Goal: Task Accomplishment & Management: Manage account settings

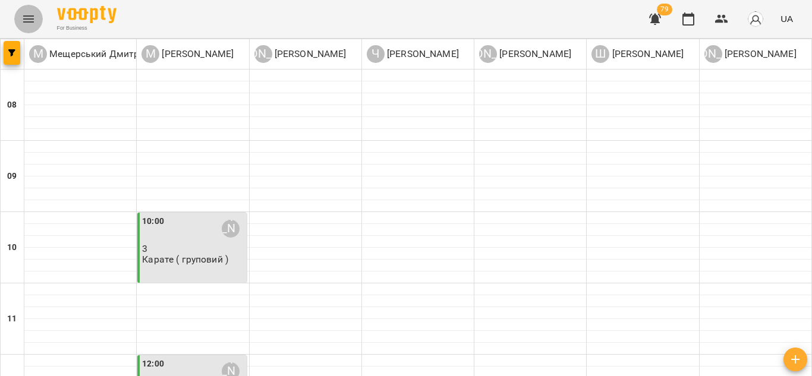
click at [26, 13] on icon "Menu" at bounding box center [28, 19] width 14 height 14
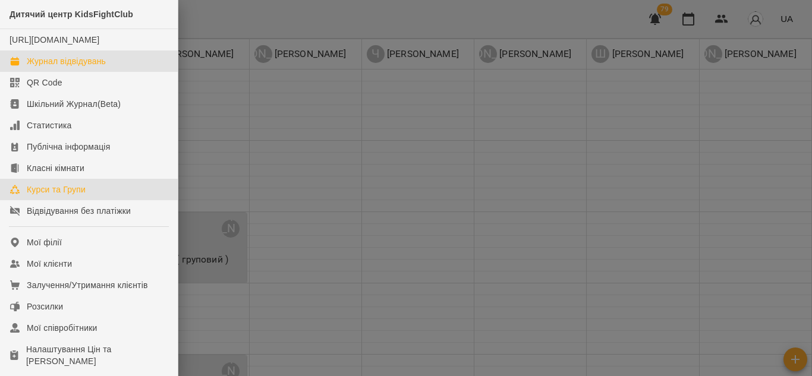
click at [43, 196] on div "Курси та Групи" at bounding box center [56, 190] width 59 height 12
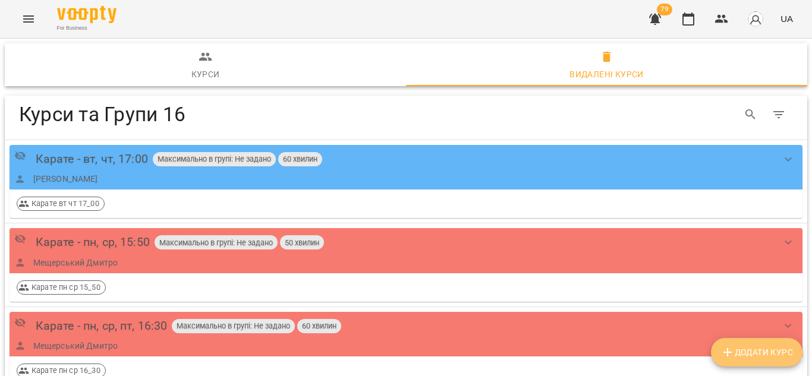
click at [740, 345] on span "Додати Курс" at bounding box center [757, 352] width 73 height 14
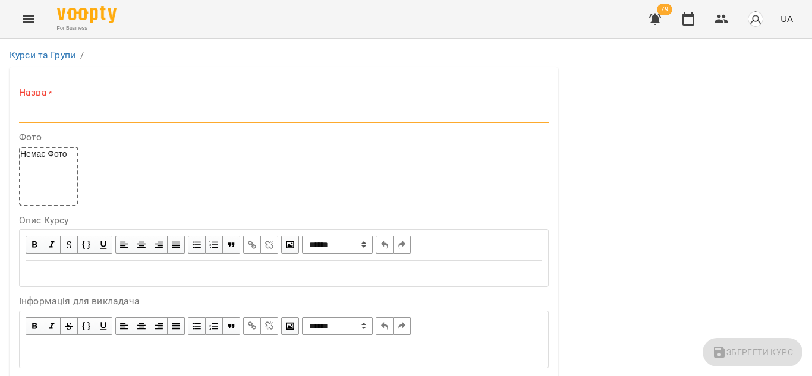
click at [99, 118] on input "text" at bounding box center [284, 113] width 530 height 19
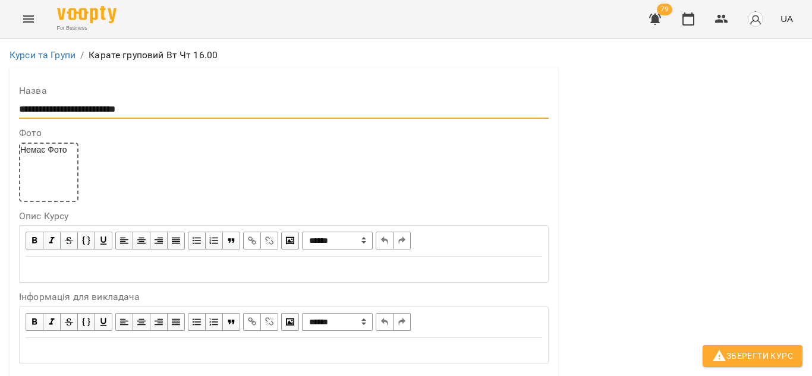
scroll to position [234, 0]
type input "**********"
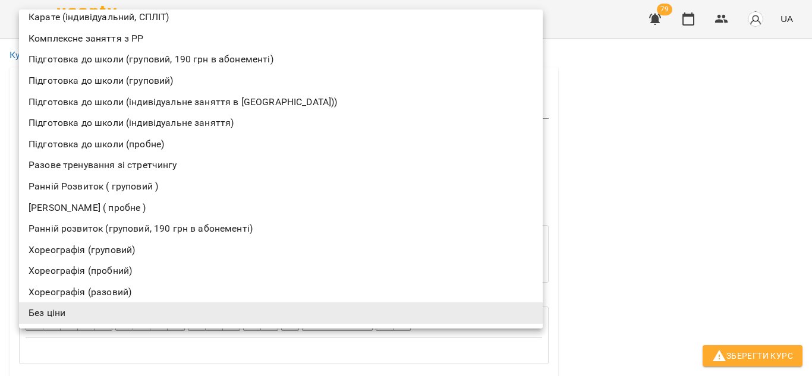
scroll to position [0, 0]
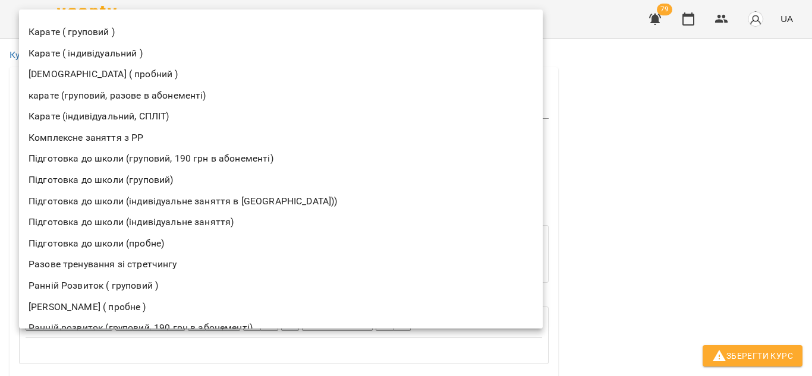
click at [100, 29] on li "Карате ( груповий )" at bounding box center [281, 31] width 524 height 21
type input "**********"
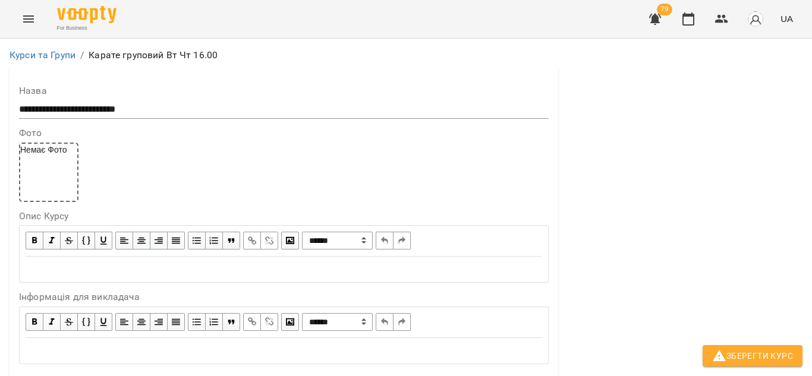
scroll to position [334, 0]
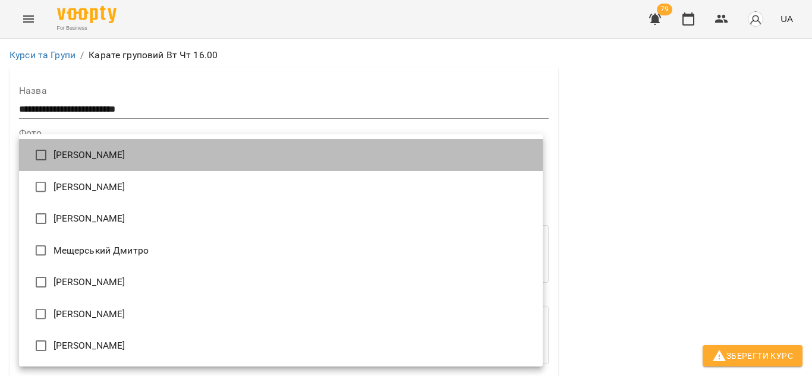
click at [103, 156] on li "[PERSON_NAME]" at bounding box center [281, 155] width 524 height 32
type input "**********"
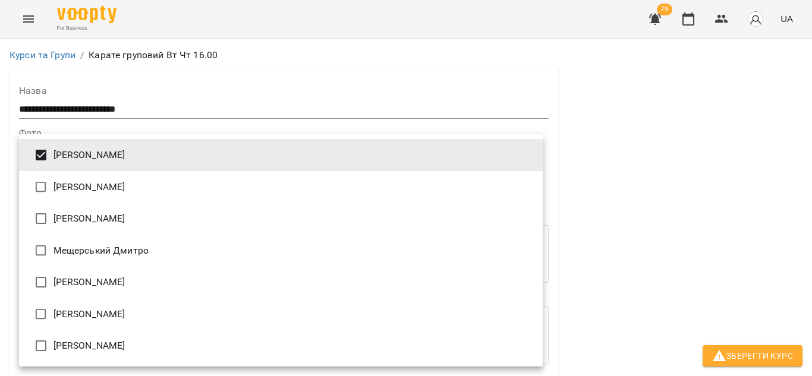
click at [655, 121] on div at bounding box center [406, 188] width 812 height 376
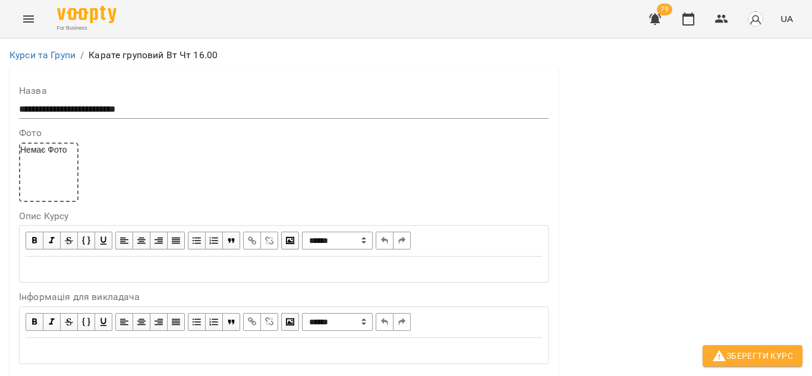
scroll to position [970, 0]
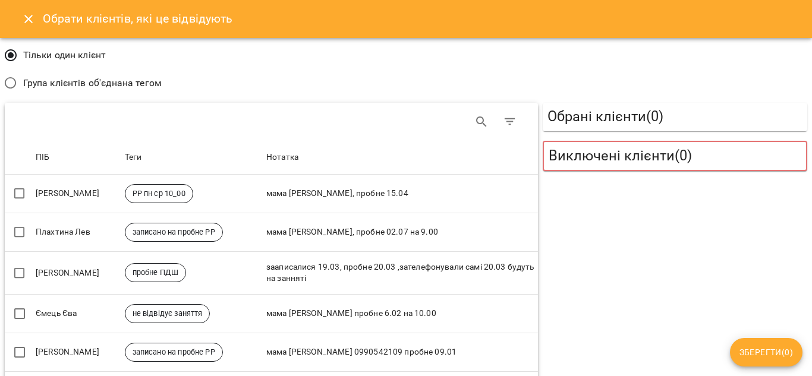
click at [33, 12] on icon "Close" at bounding box center [28, 19] width 14 height 14
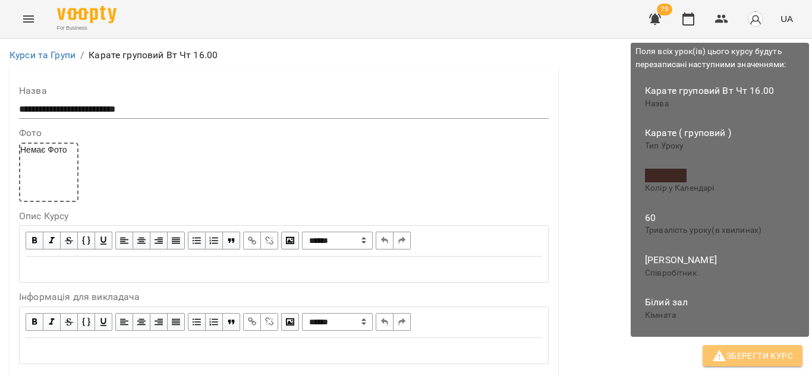
click at [760, 358] on span "Зберегти Курс" at bounding box center [752, 356] width 81 height 14
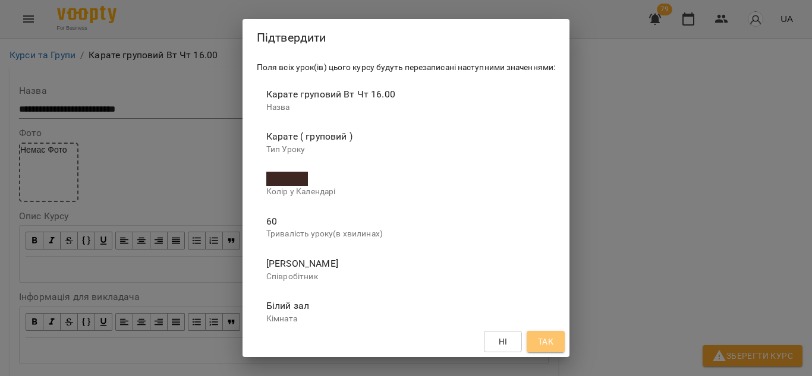
click at [547, 341] on span "Так" at bounding box center [545, 342] width 15 height 14
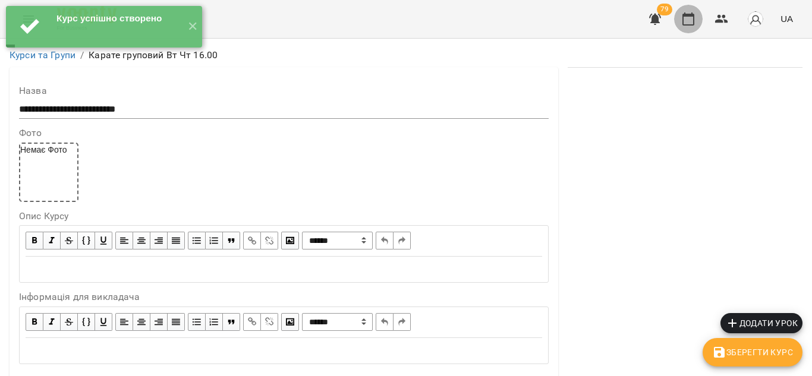
click at [694, 18] on icon "button" at bounding box center [688, 19] width 14 height 14
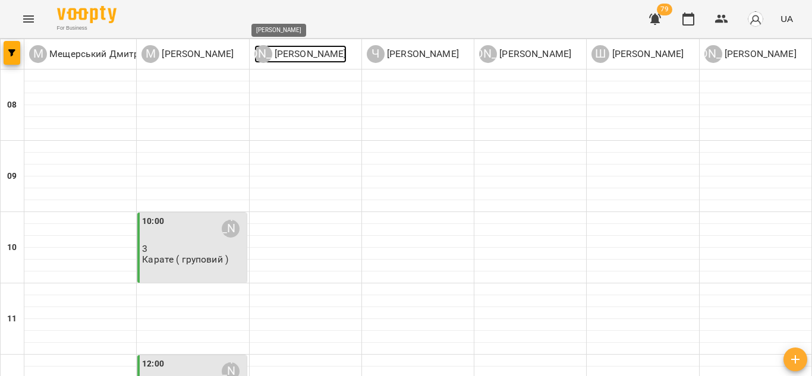
click at [298, 51] on p "[PERSON_NAME]" at bounding box center [309, 54] width 74 height 14
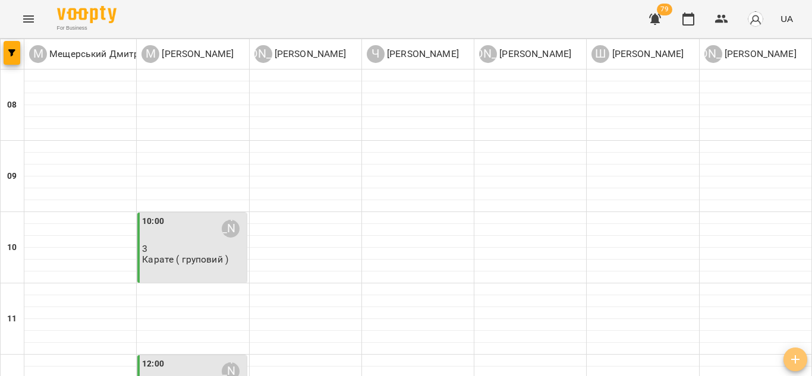
click at [793, 367] on button "button" at bounding box center [796, 360] width 24 height 24
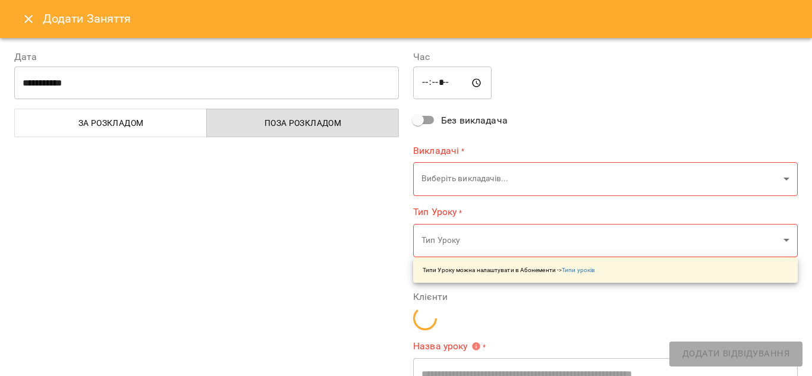
type input "*****"
type input "**********"
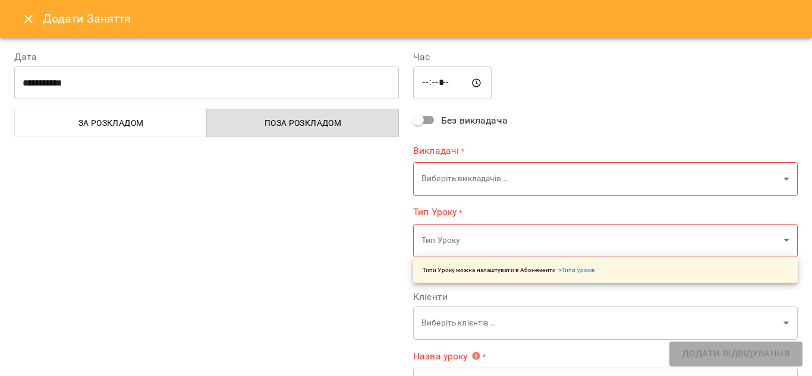
click at [28, 17] on icon "Close" at bounding box center [28, 19] width 14 height 14
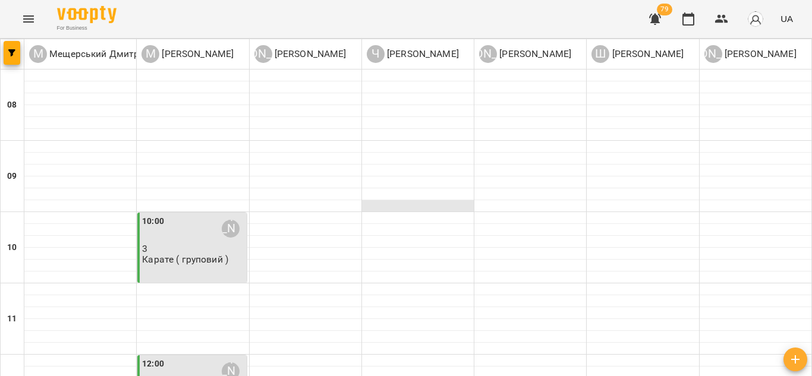
scroll to position [490, 0]
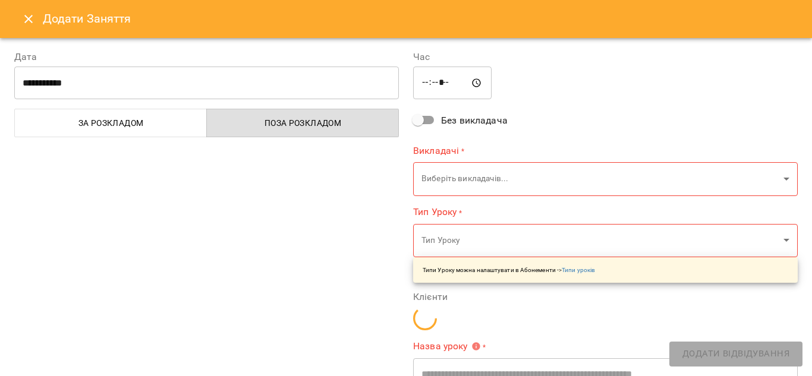
type input "**********"
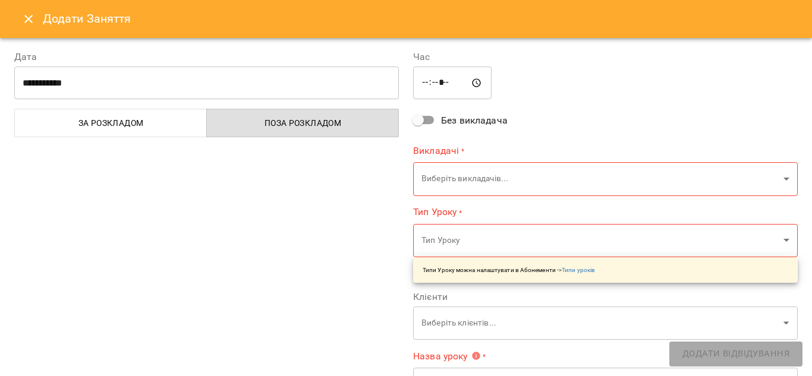
click at [26, 15] on icon "Close" at bounding box center [28, 19] width 14 height 14
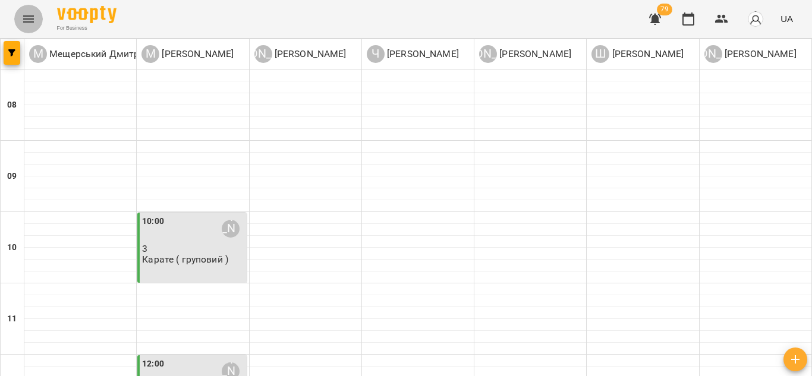
click at [29, 15] on icon "Menu" at bounding box center [28, 19] width 14 height 14
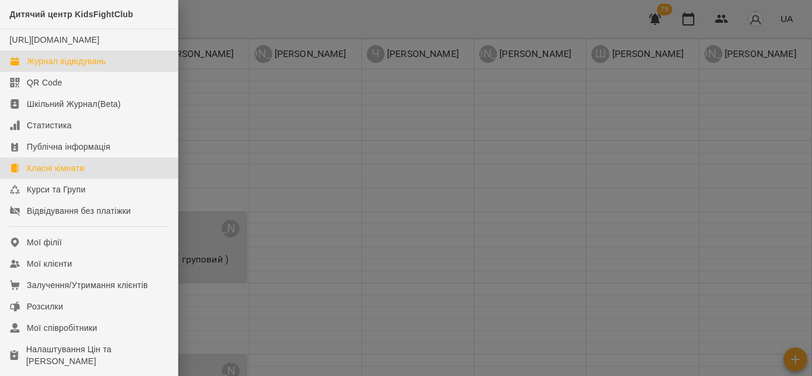
click at [49, 174] on div "Класні кімнати" at bounding box center [56, 168] width 58 height 12
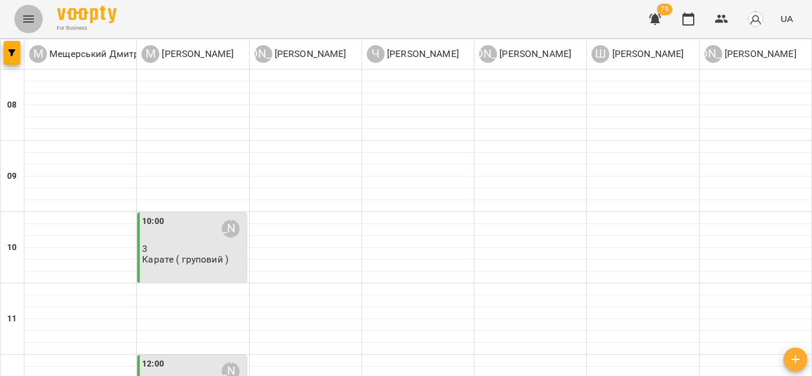
click at [27, 15] on icon "Menu" at bounding box center [28, 19] width 14 height 14
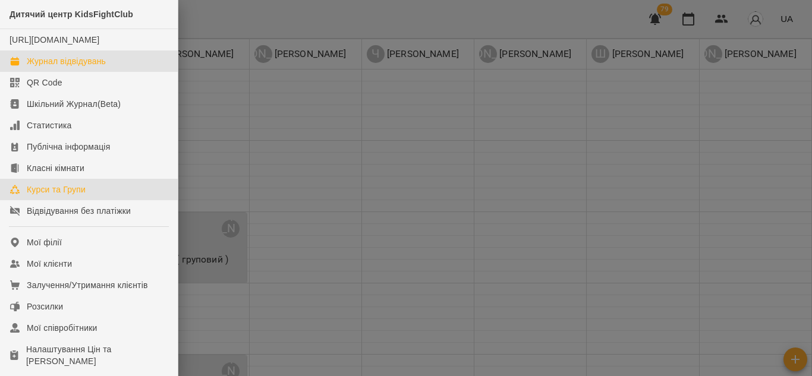
click at [62, 196] on div "Курси та Групи" at bounding box center [56, 190] width 59 height 12
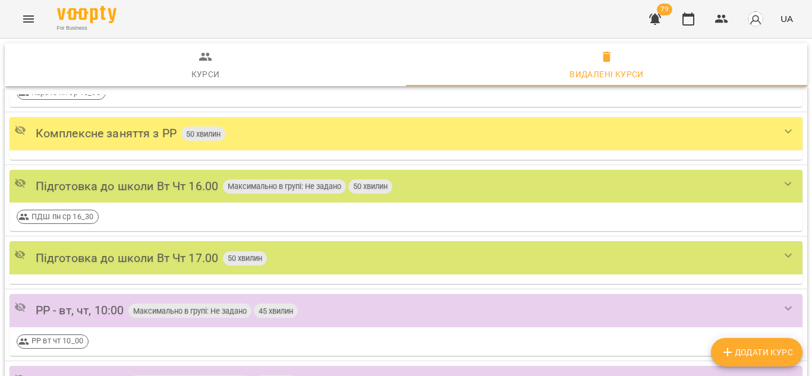
scroll to position [279, 0]
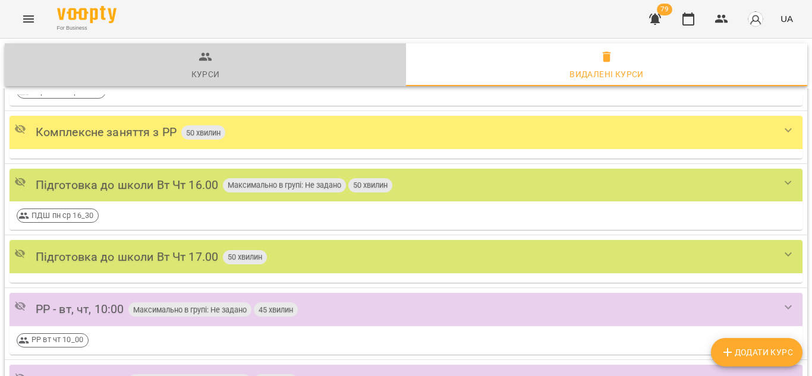
click at [208, 66] on span "Курси" at bounding box center [205, 66] width 387 height 32
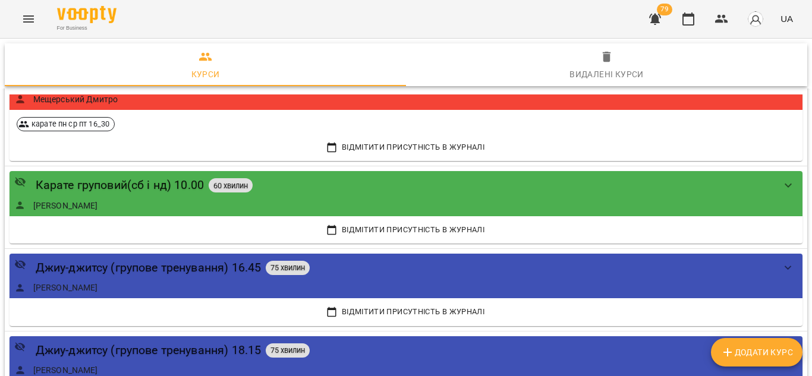
scroll to position [825, 0]
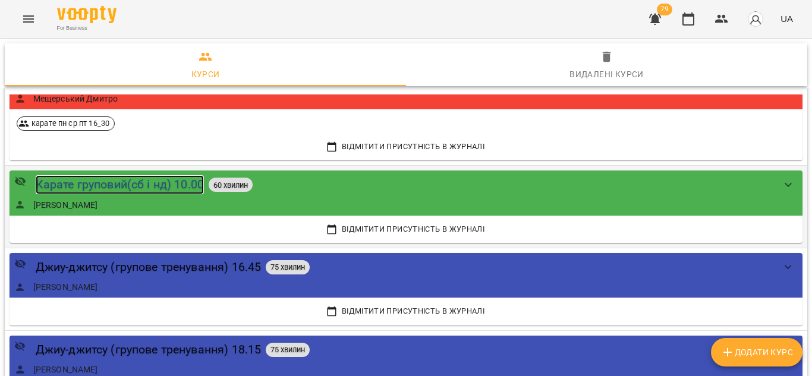
click at [161, 183] on div "Карате груповий(сб і нд) 10.00" at bounding box center [120, 184] width 168 height 18
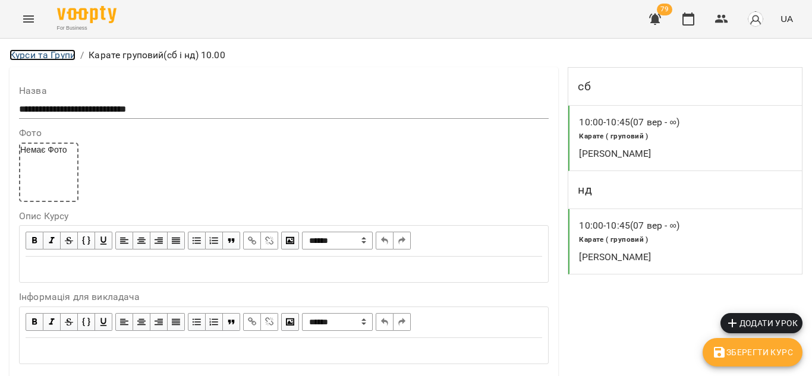
click at [39, 52] on link "Курси та Групи" at bounding box center [43, 54] width 66 height 11
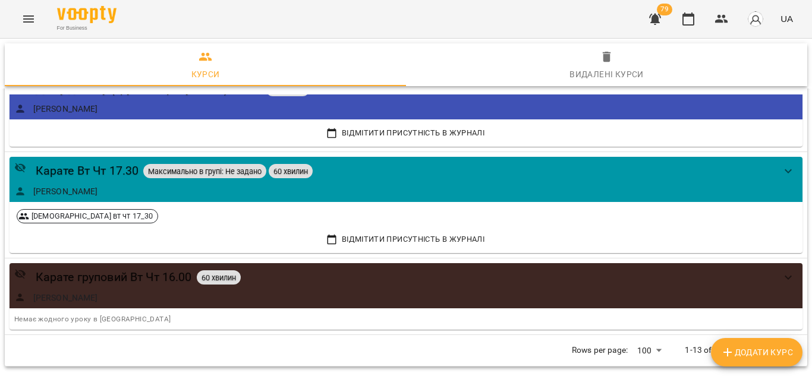
scroll to position [1096, 0]
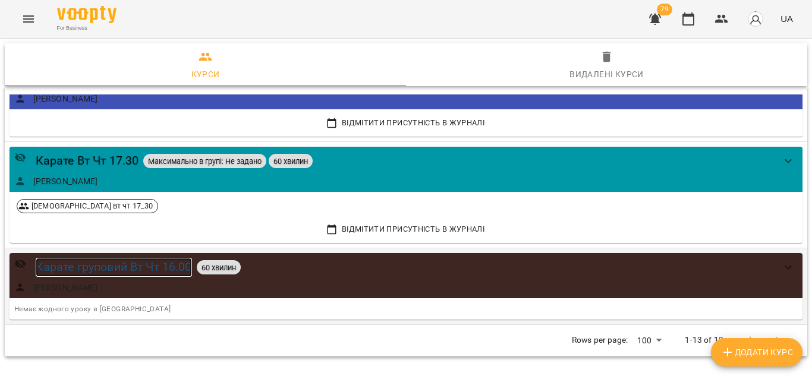
click at [103, 262] on div "Карате груповий Вт Чт 16.00" at bounding box center [114, 267] width 156 height 18
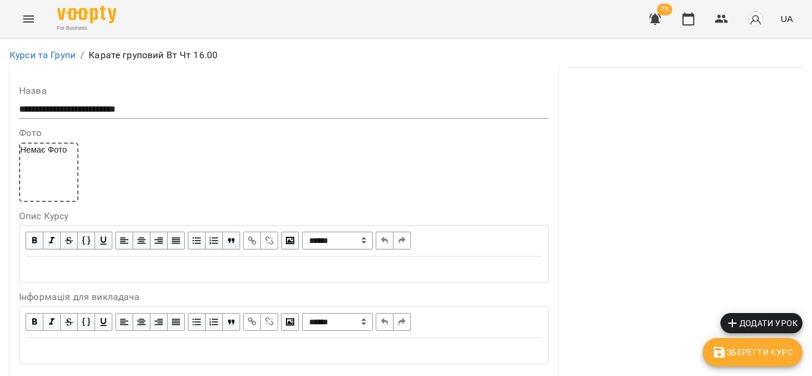
click at [746, 321] on span "Додати урок" at bounding box center [761, 323] width 73 height 14
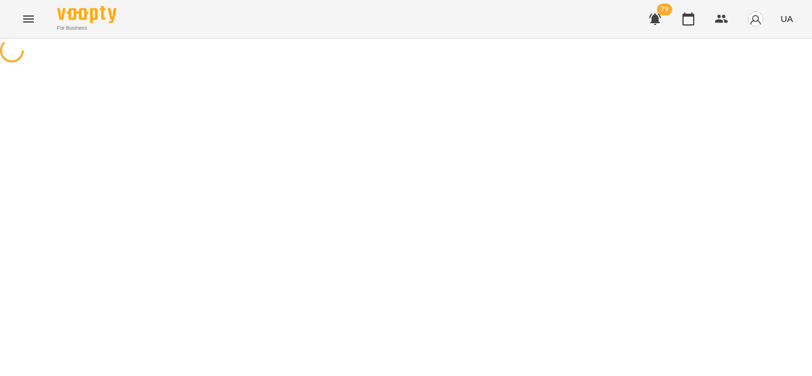
select select "**********"
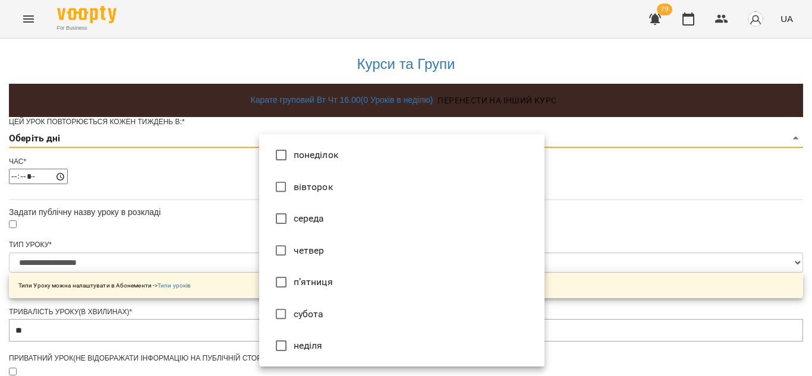
click at [378, 158] on body "**********" at bounding box center [406, 382] width 812 height 764
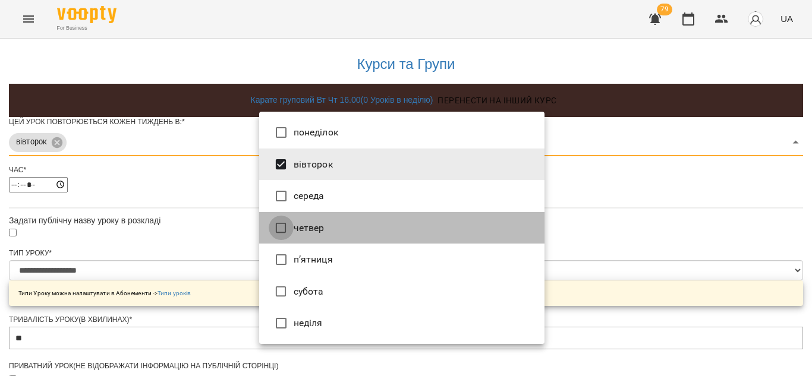
type input "***"
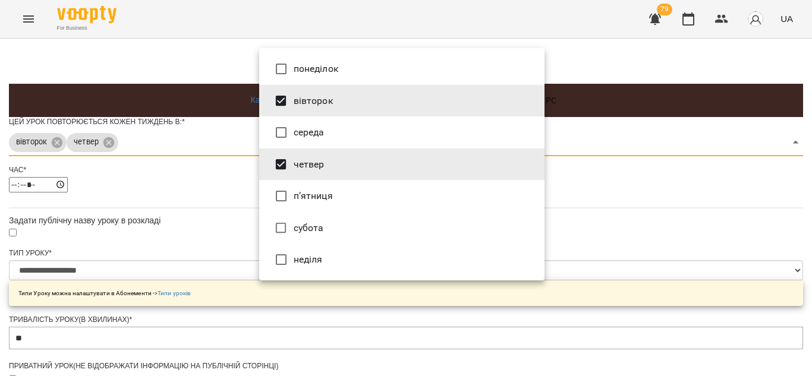
click at [624, 240] on div at bounding box center [406, 188] width 812 height 376
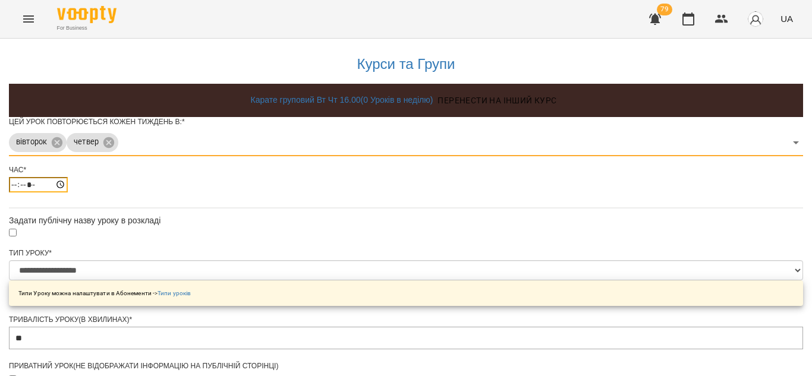
click at [68, 193] on input "*****" at bounding box center [38, 184] width 59 height 15
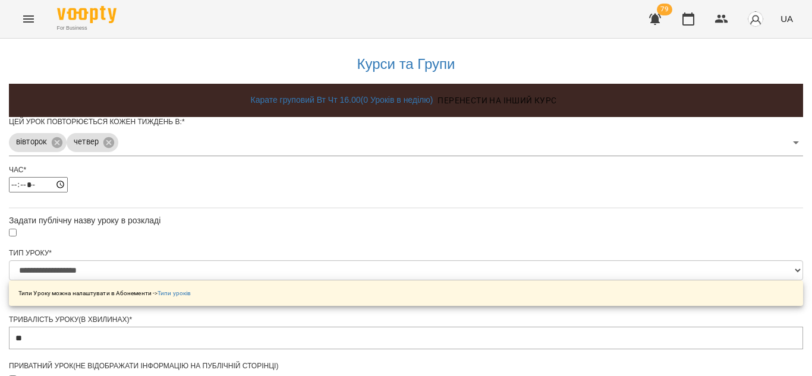
type input "*****"
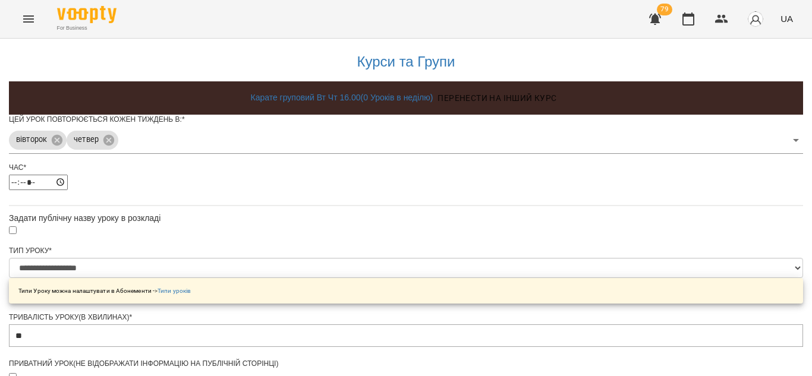
scroll to position [457, 0]
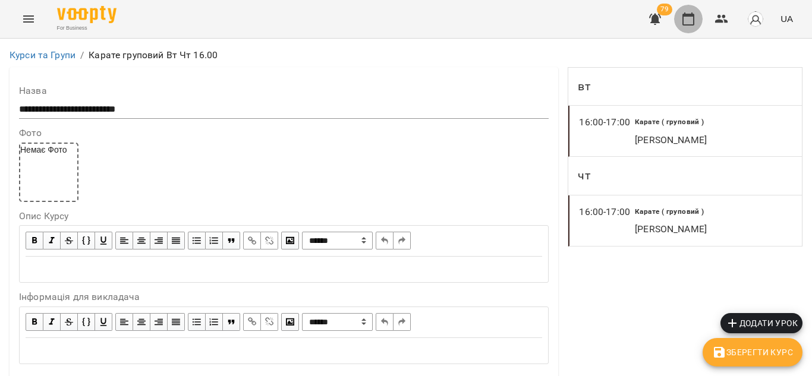
click at [688, 14] on icon "button" at bounding box center [689, 18] width 12 height 13
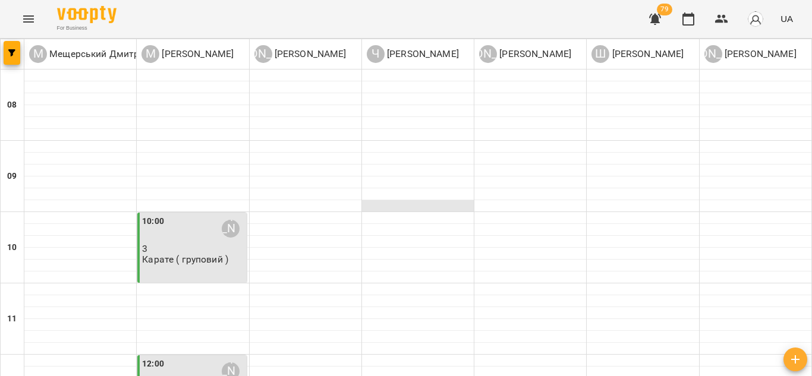
scroll to position [551, 0]
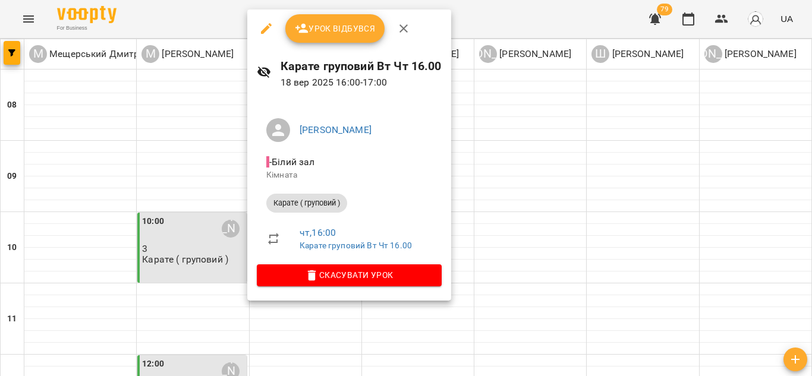
click at [550, 114] on div at bounding box center [406, 188] width 812 height 376
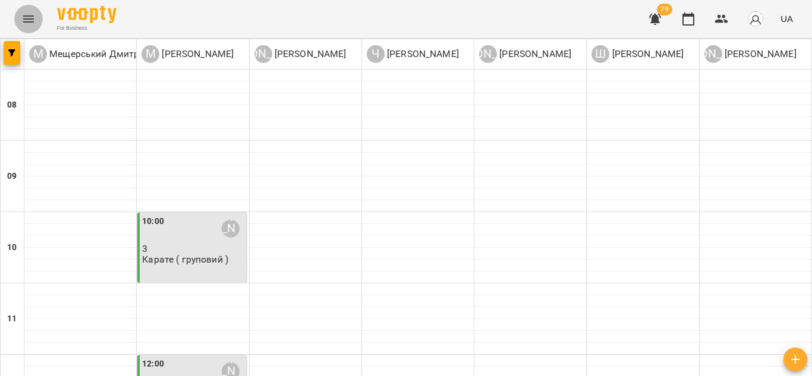
click at [23, 28] on button "Menu" at bounding box center [28, 19] width 29 height 29
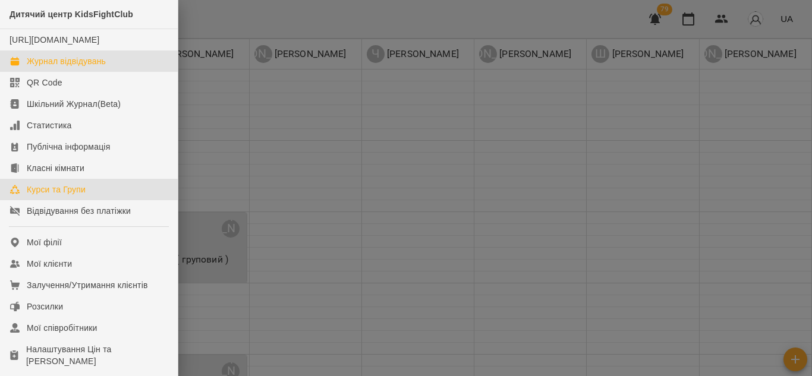
click at [51, 196] on div "Курси та Групи" at bounding box center [56, 190] width 59 height 12
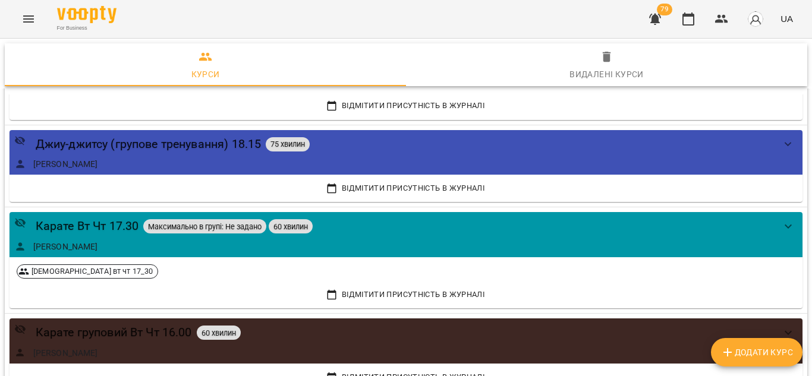
scroll to position [1124, 0]
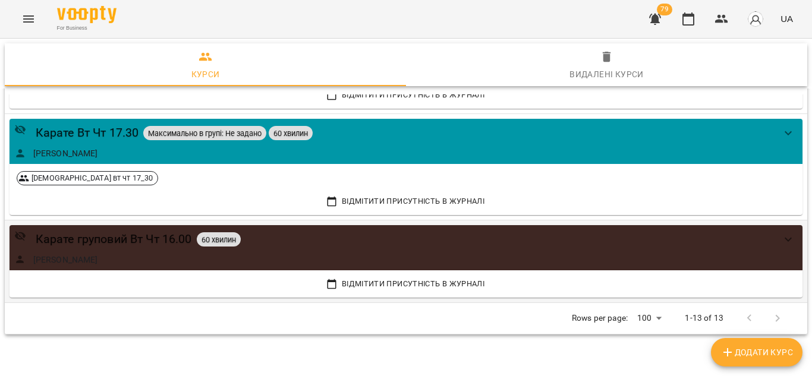
click at [175, 250] on div "Карате груповий Вт Чт 16.00 60 хвилин [PERSON_NAME]" at bounding box center [394, 247] width 760 height 35
click at [141, 247] on div "Карате груповий Вт Чт 16.00" at bounding box center [114, 239] width 156 height 18
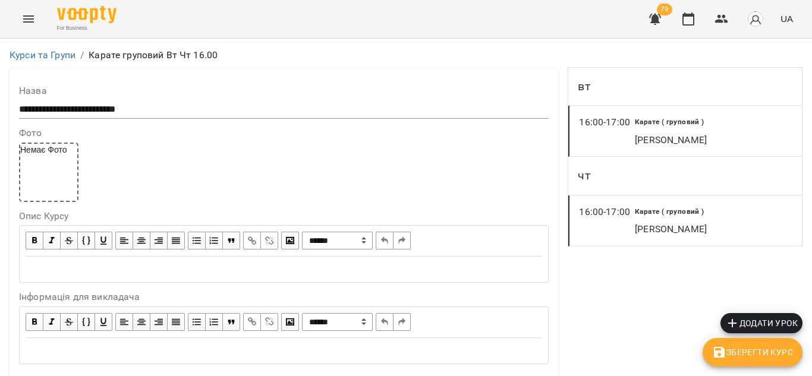
scroll to position [407, 0]
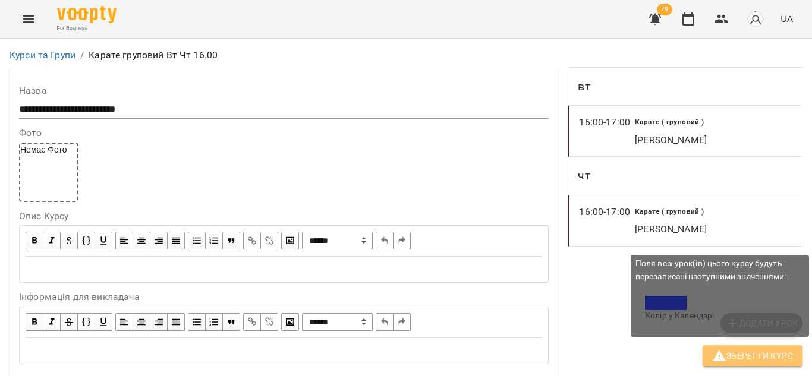
click at [731, 354] on span "Зберегти Курс" at bounding box center [752, 356] width 81 height 14
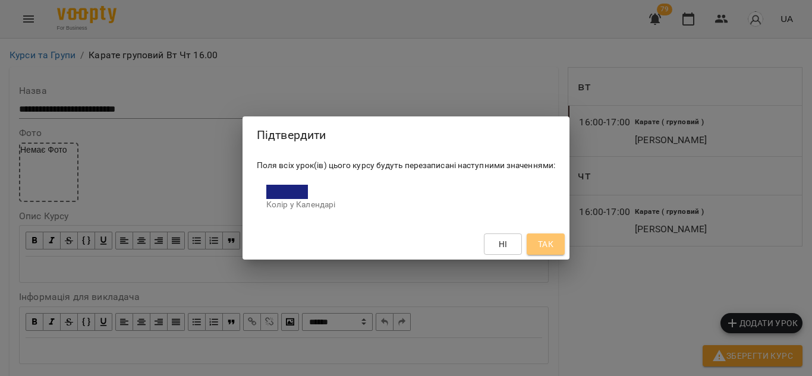
click at [553, 241] on span "Так" at bounding box center [545, 244] width 15 height 14
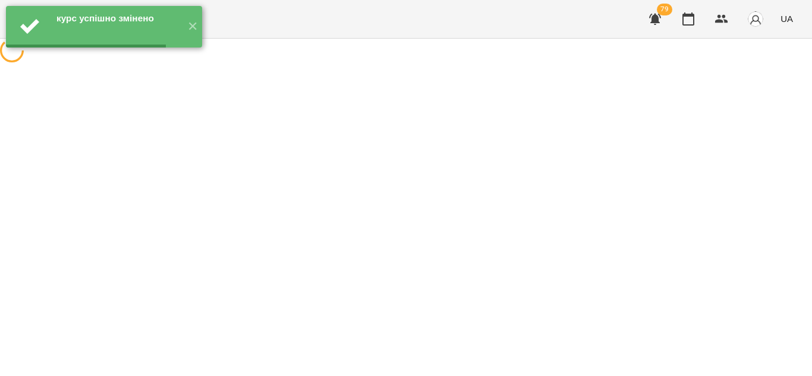
scroll to position [0, 0]
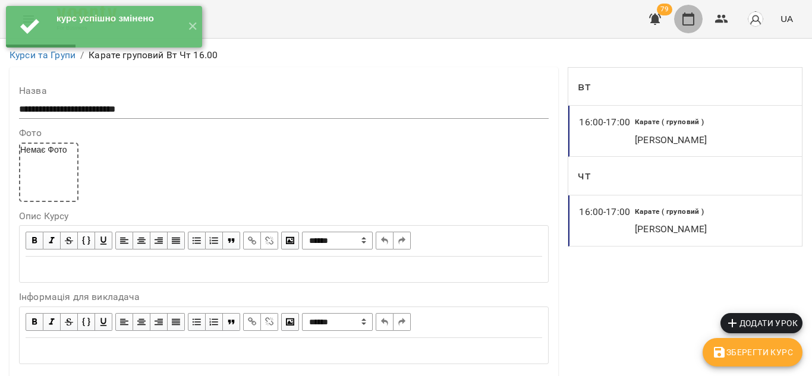
click at [688, 18] on icon "button" at bounding box center [688, 19] width 14 height 14
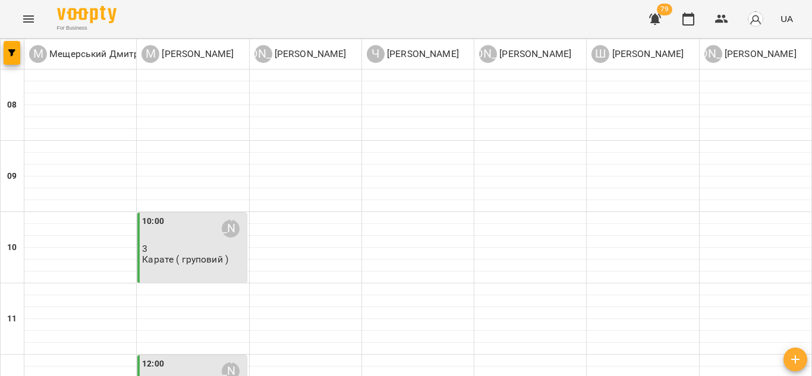
click at [29, 20] on icon "Menu" at bounding box center [28, 19] width 14 height 14
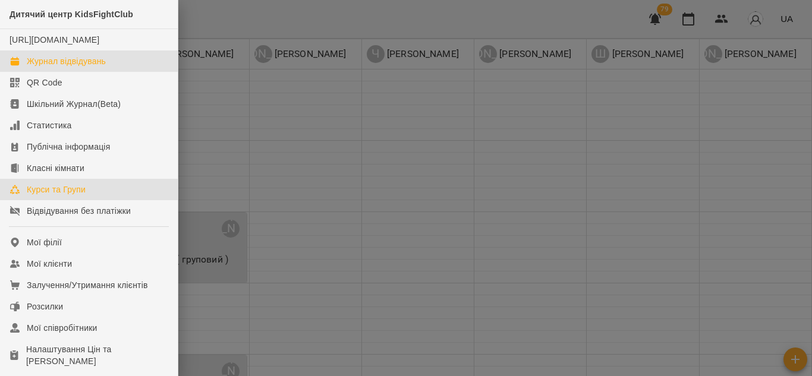
click at [71, 195] on link "Курси та Групи" at bounding box center [89, 189] width 178 height 21
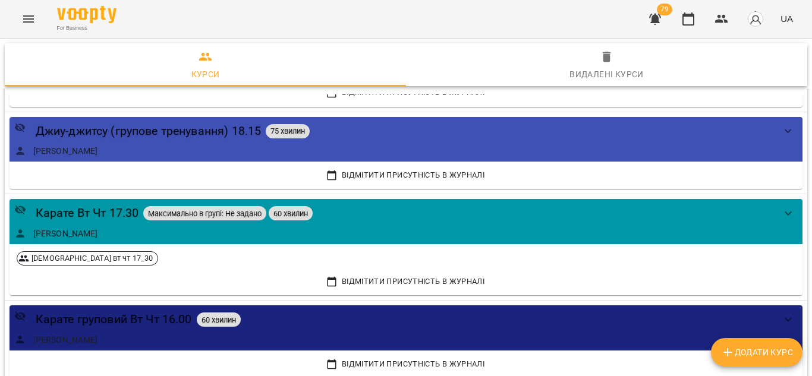
scroll to position [1124, 0]
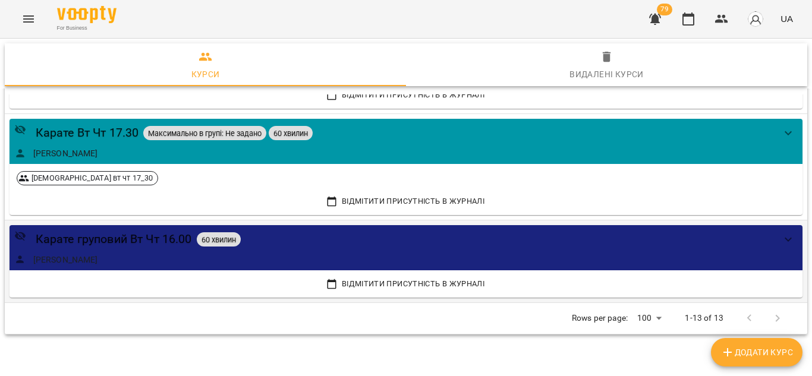
click at [172, 256] on div "[PERSON_NAME]" at bounding box center [394, 260] width 760 height 12
click at [135, 239] on div "Карате груповий Вт Чт 16.00" at bounding box center [114, 239] width 156 height 18
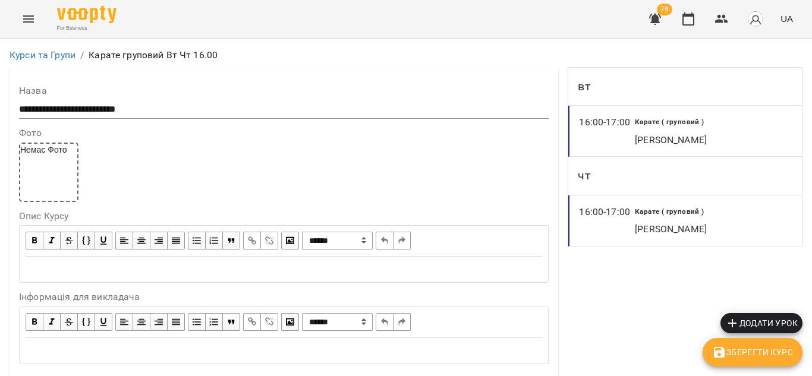
scroll to position [319, 0]
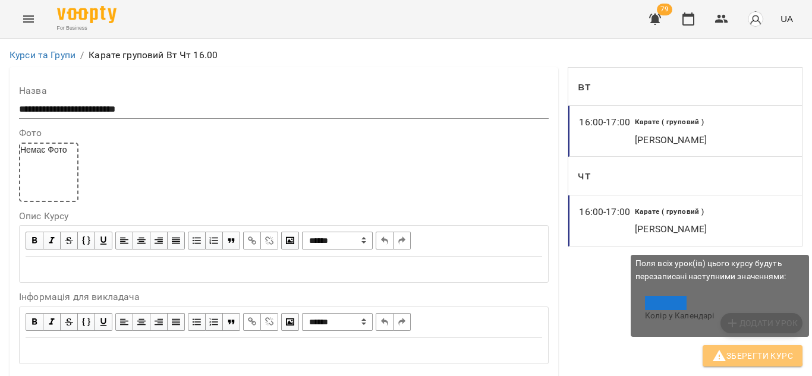
click at [715, 353] on icon "button" at bounding box center [719, 356] width 14 height 14
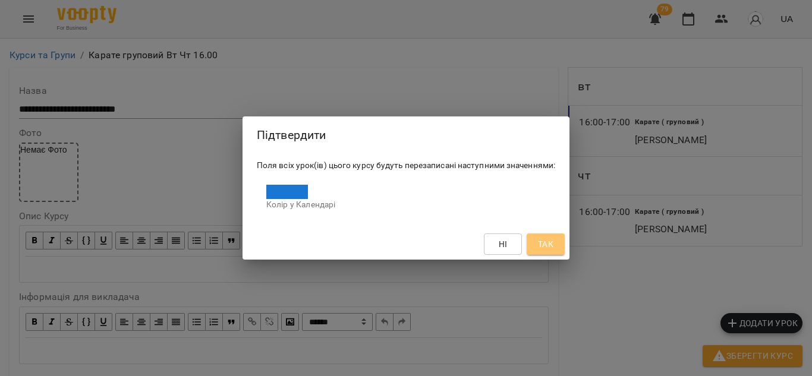
click at [546, 242] on span "Так" at bounding box center [545, 244] width 15 height 14
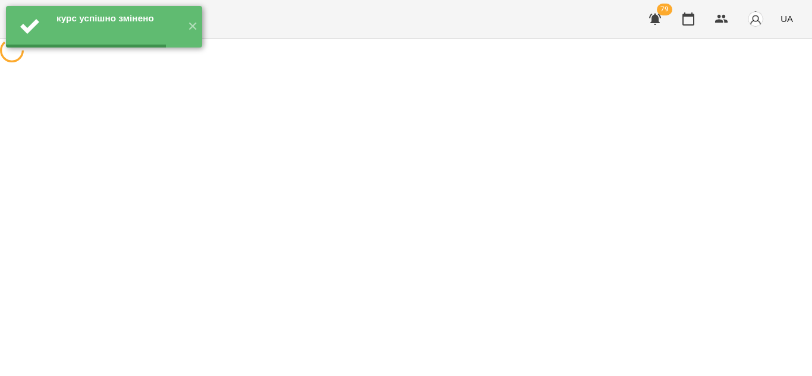
scroll to position [0, 0]
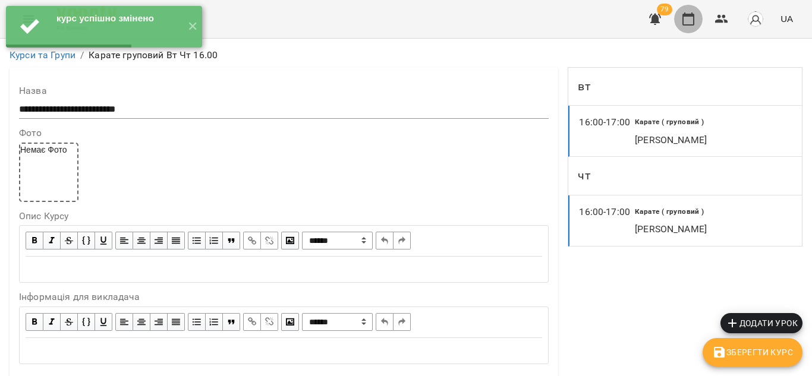
click at [688, 15] on icon "button" at bounding box center [689, 18] width 12 height 13
